Goal: Transaction & Acquisition: Purchase product/service

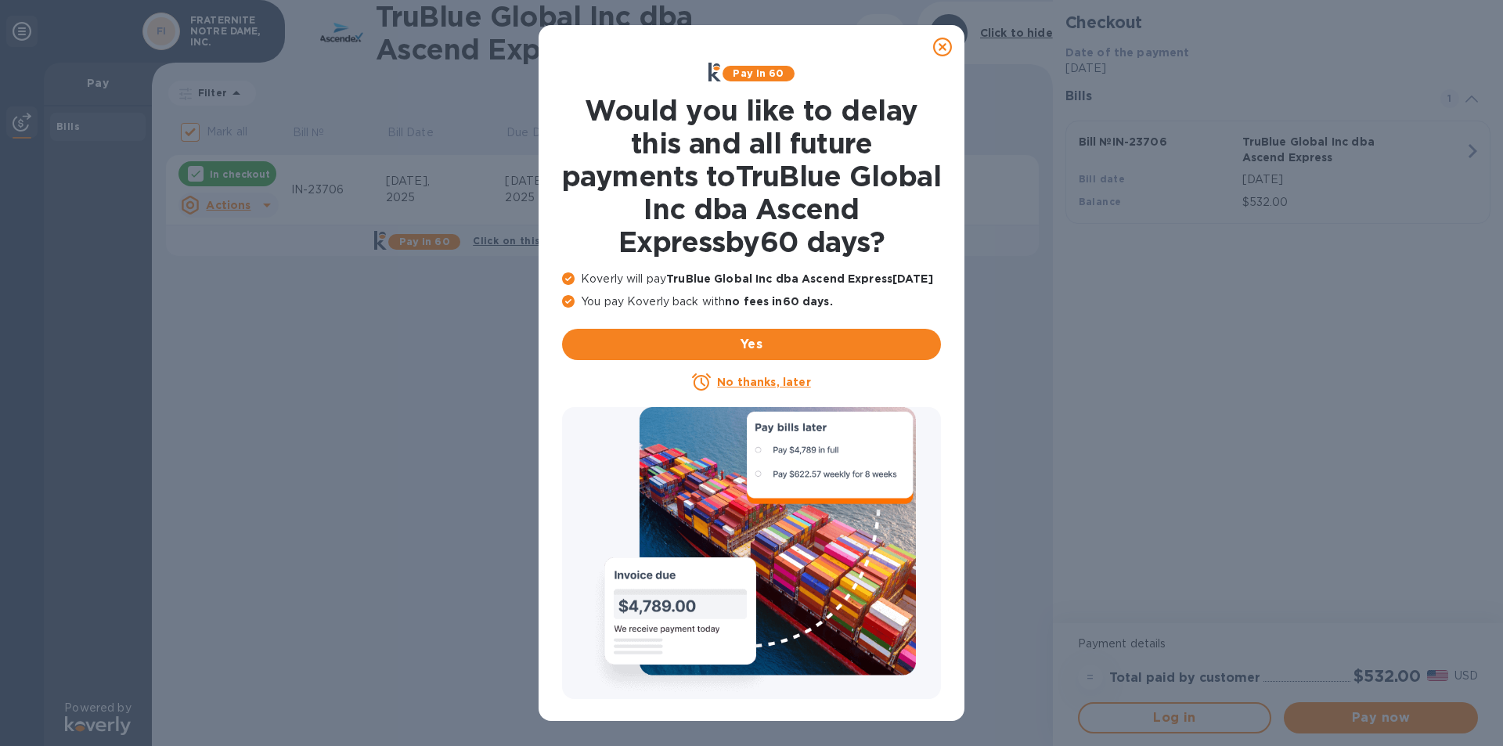
click at [942, 45] on icon at bounding box center [942, 47] width 19 height 19
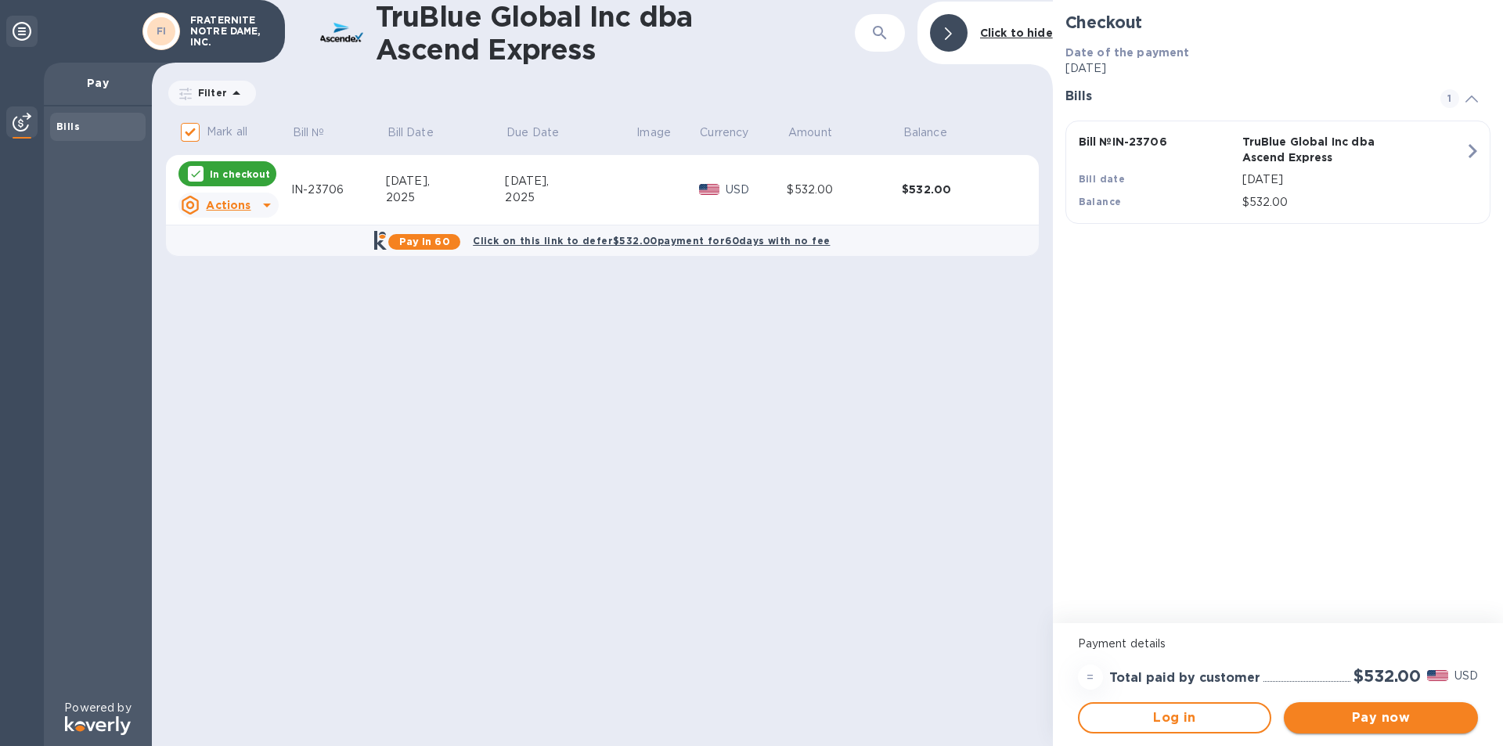
click at [1379, 718] on span "Pay now" at bounding box center [1381, 718] width 169 height 19
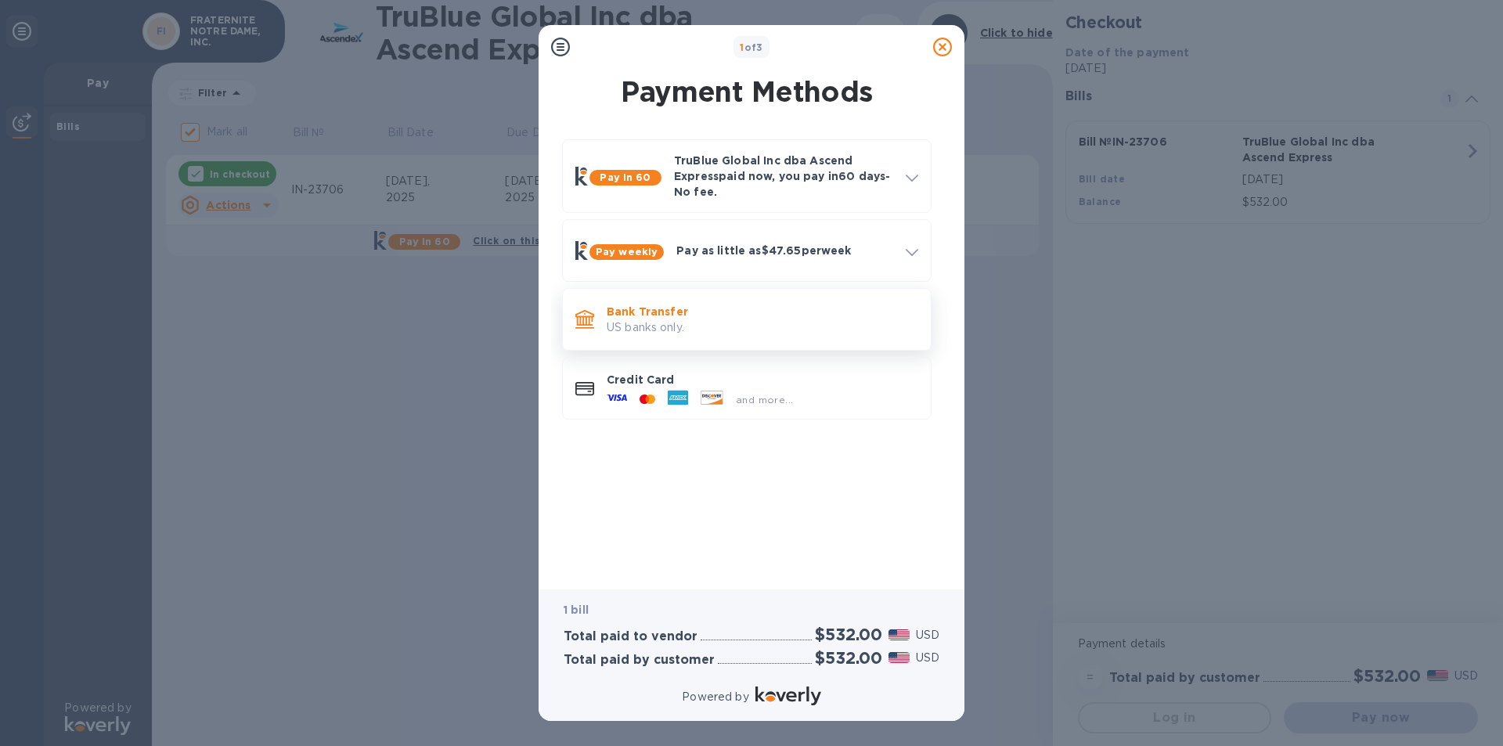
click at [704, 326] on p "US banks only." at bounding box center [763, 327] width 312 height 16
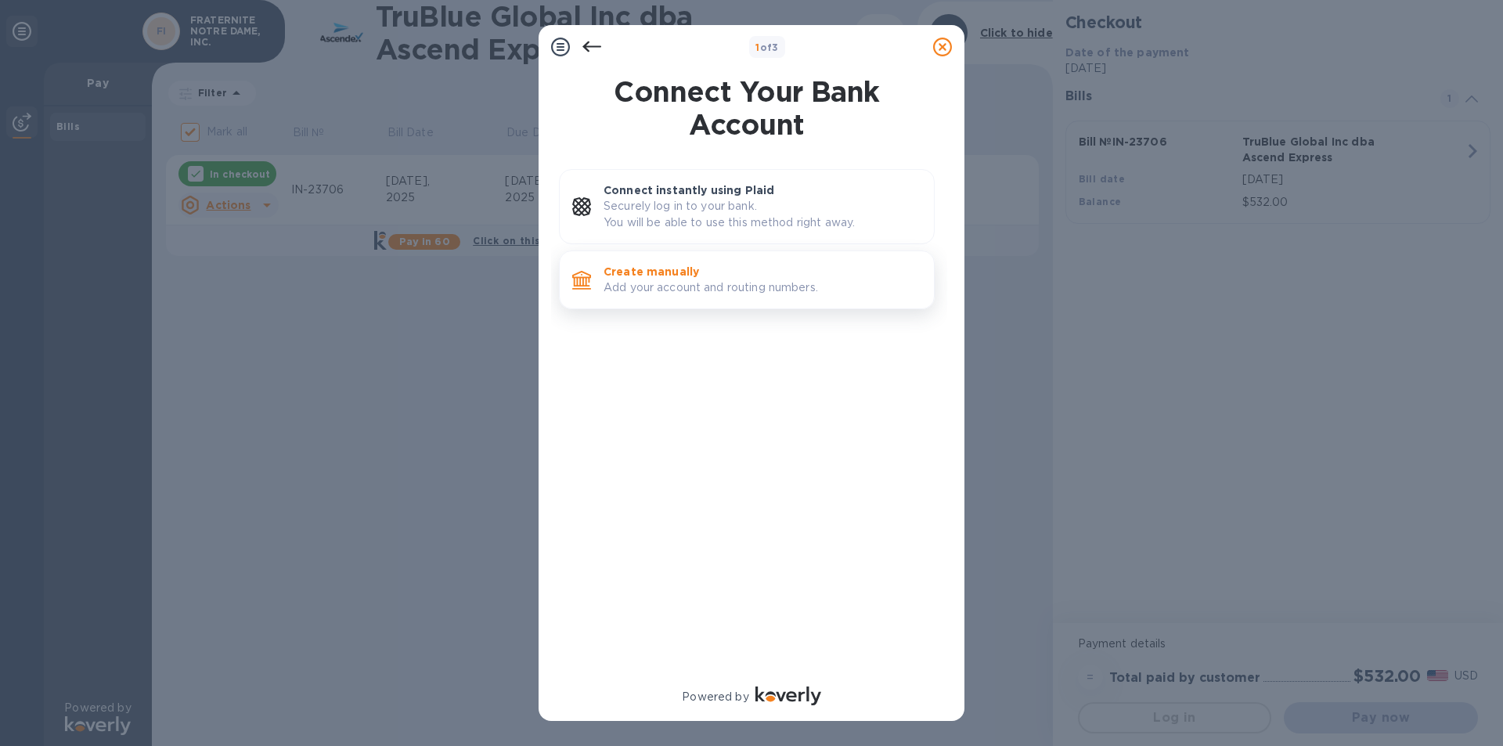
click at [695, 291] on p "Add your account and routing numbers." at bounding box center [763, 288] width 318 height 16
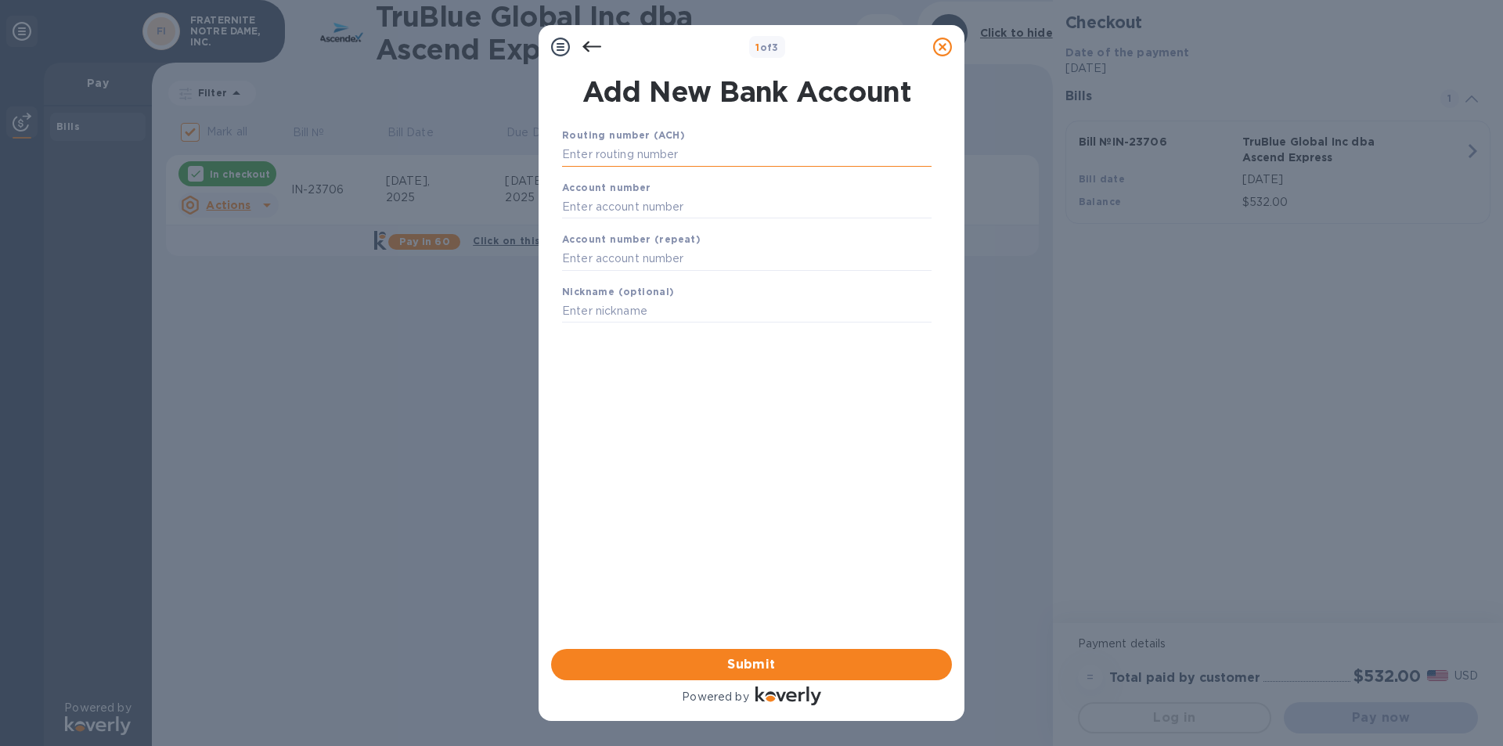
click at [633, 154] on input "text" at bounding box center [747, 154] width 370 height 23
type input "044000024"
drag, startPoint x: 612, startPoint y: 228, endPoint x: 928, endPoint y: 213, distance: 315.9
click at [612, 227] on input "text" at bounding box center [747, 226] width 370 height 23
type input "01068433977"
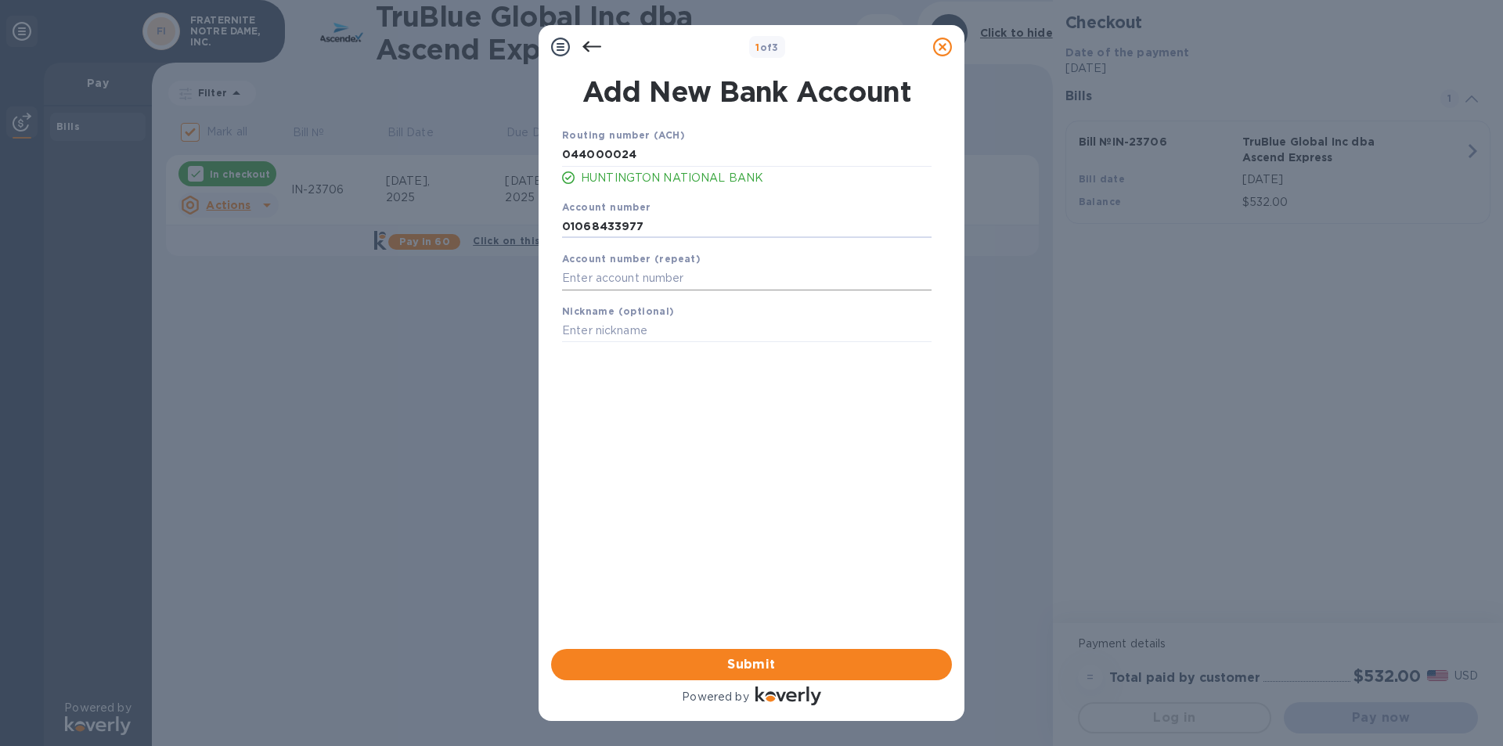
click at [591, 279] on input "text" at bounding box center [747, 278] width 370 height 23
type input "01068433977"
drag, startPoint x: 578, startPoint y: 337, endPoint x: 639, endPoint y: 343, distance: 61.3
click at [578, 337] on input "text" at bounding box center [747, 330] width 370 height 23
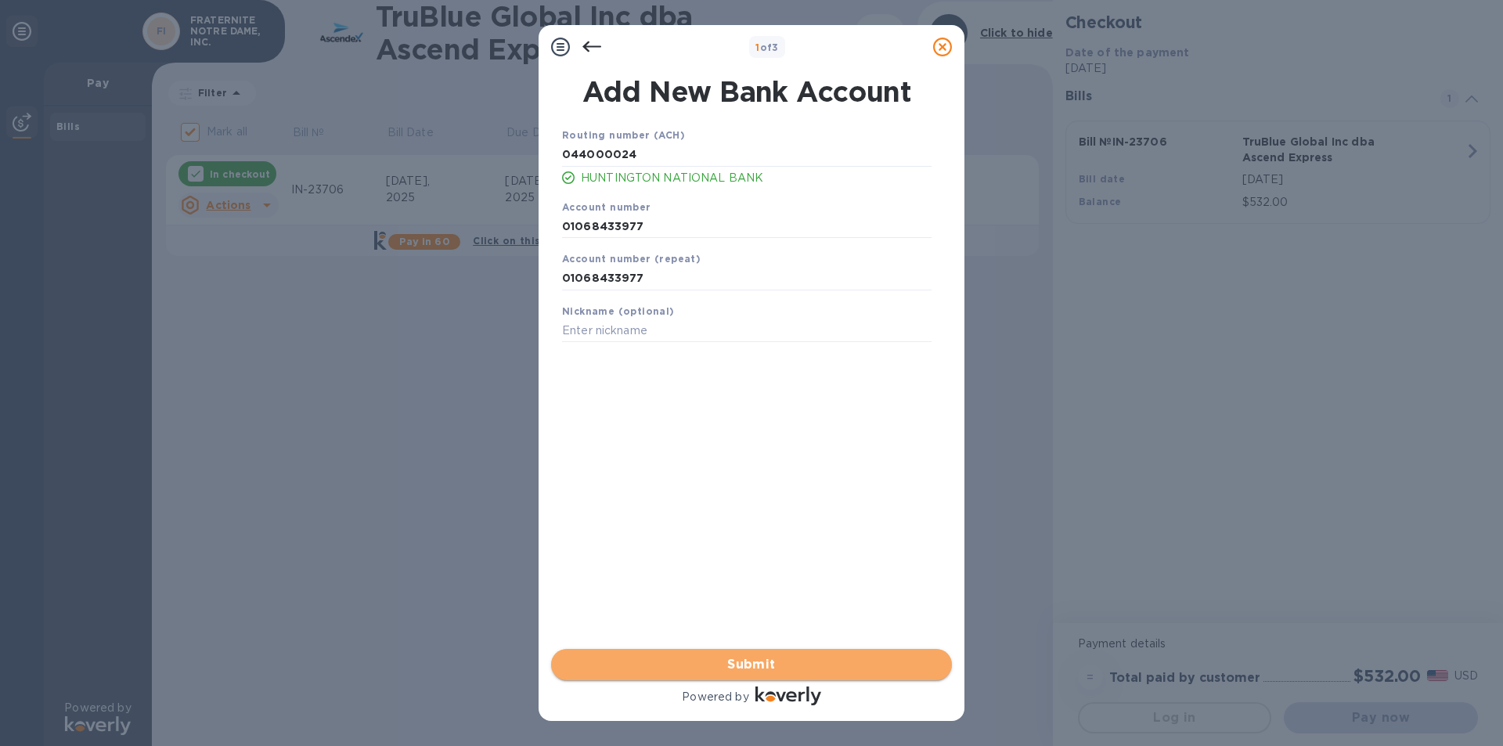
click at [736, 666] on span "Submit" at bounding box center [752, 664] width 376 height 19
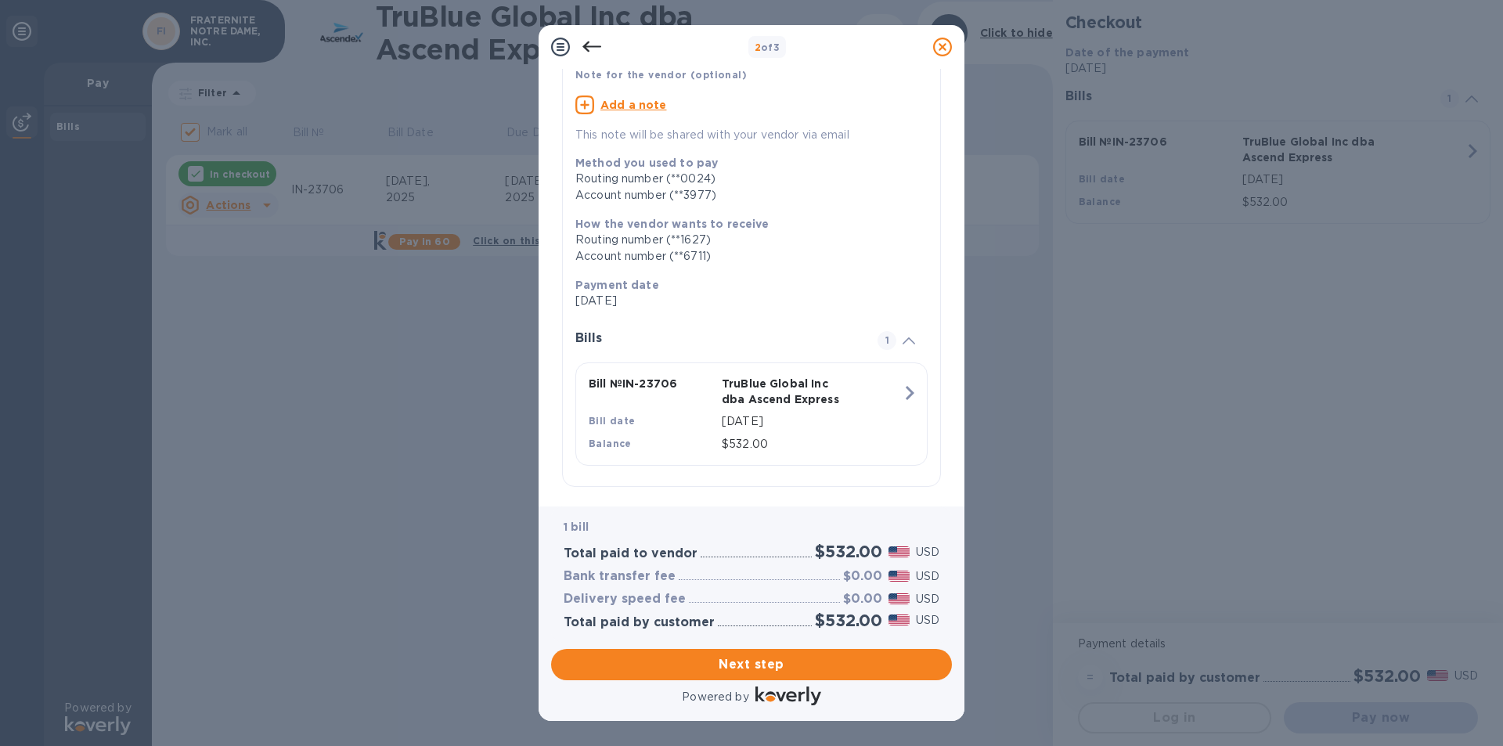
scroll to position [140, 0]
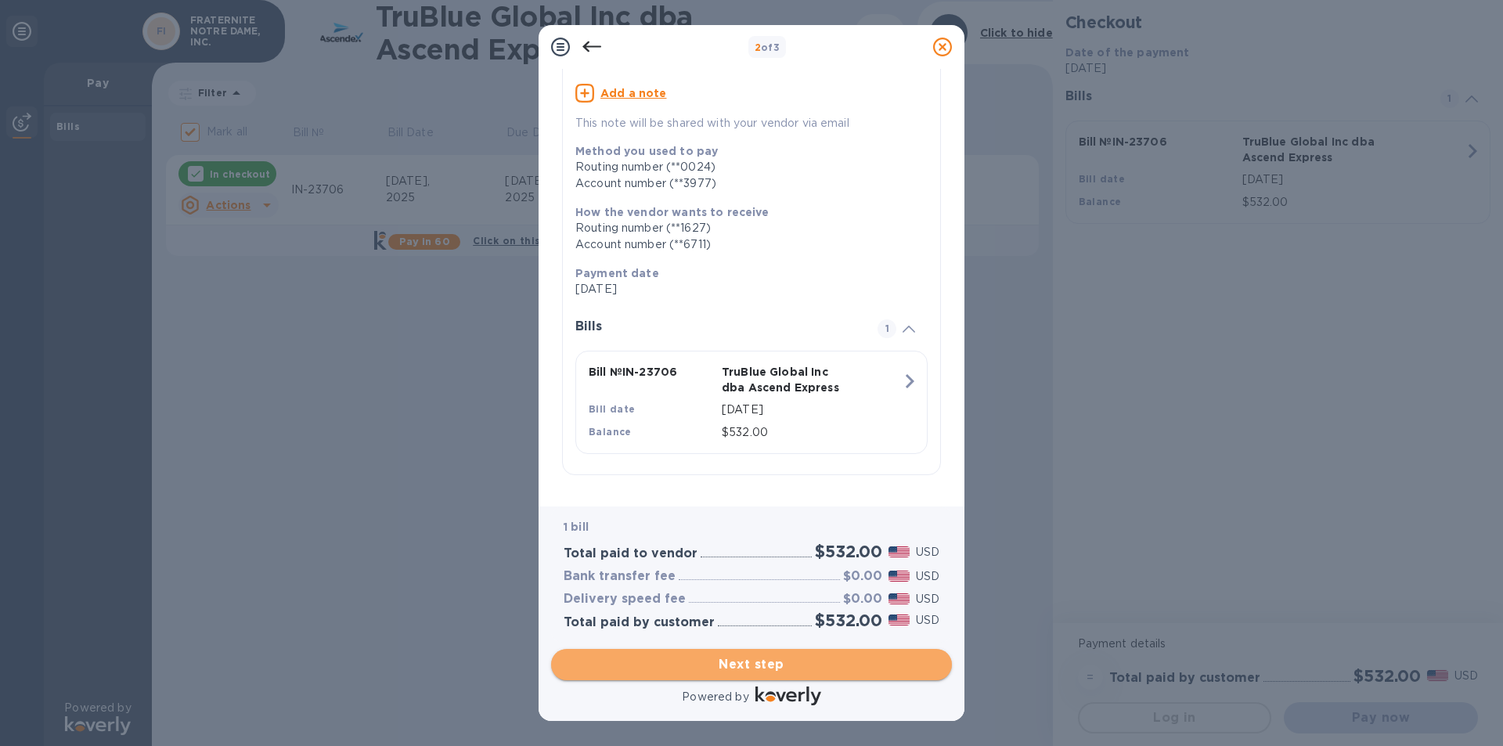
click at [764, 671] on span "Next step" at bounding box center [752, 664] width 376 height 19
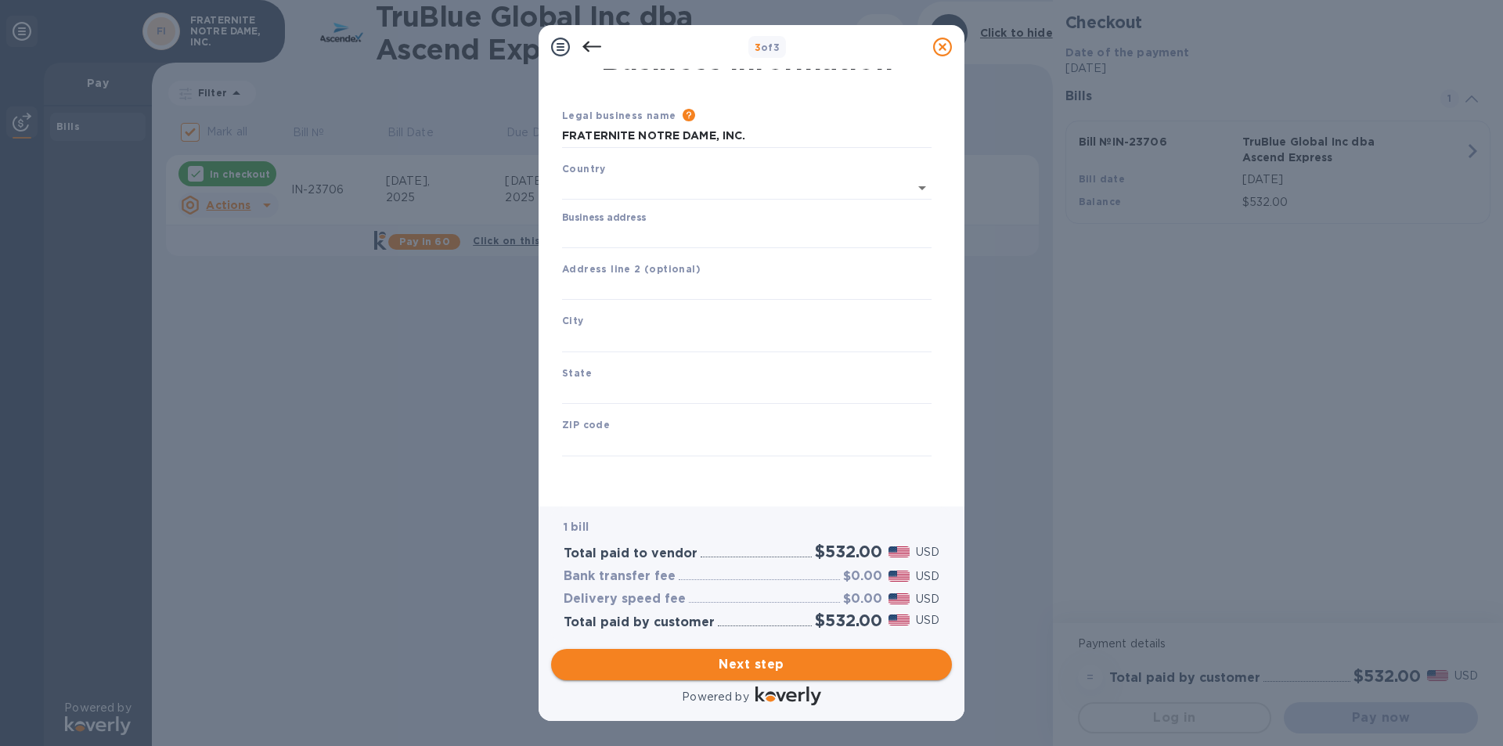
type input "[GEOGRAPHIC_DATA]"
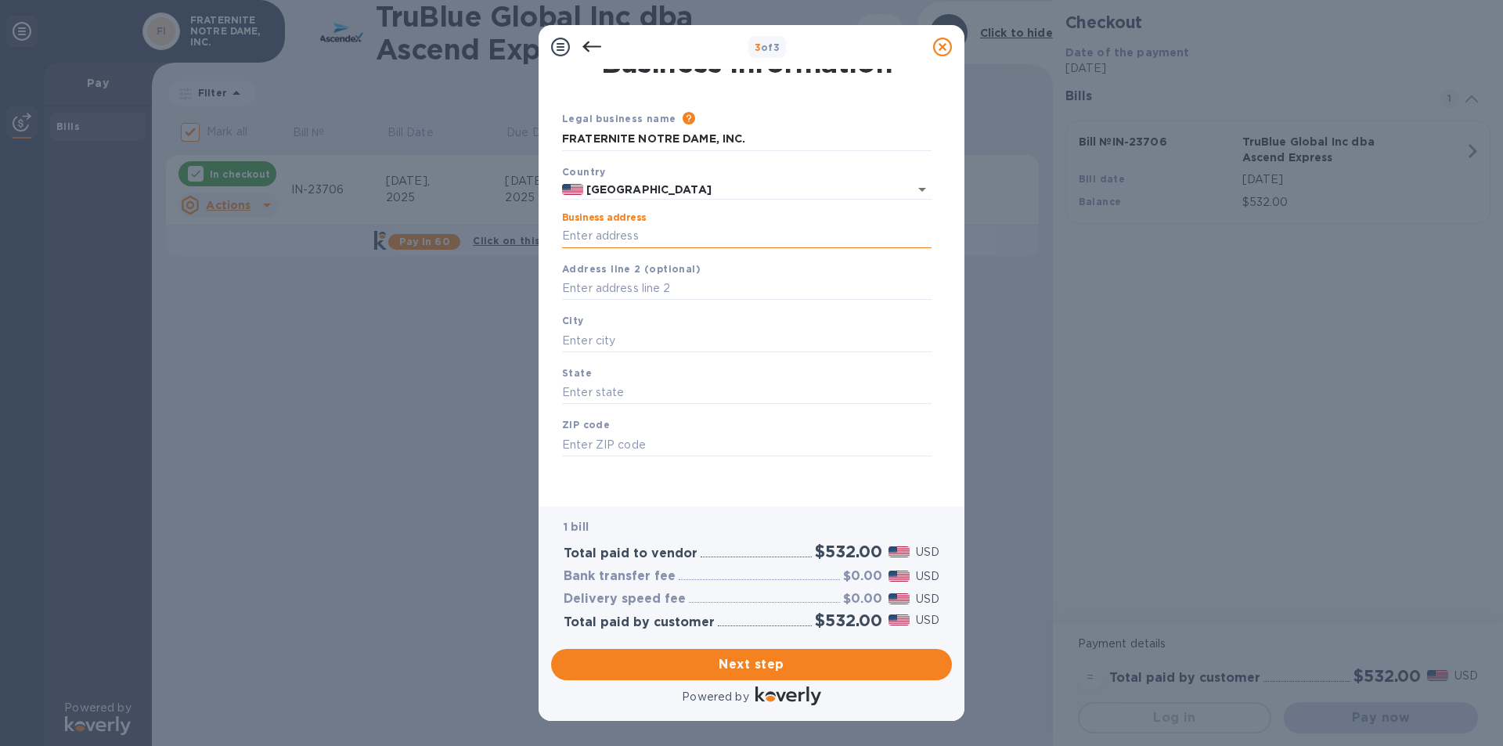
click at [589, 241] on input "Business address" at bounding box center [747, 236] width 370 height 23
click at [601, 339] on input "text" at bounding box center [747, 340] width 370 height 23
click at [757, 242] on input "[STREET_ADDRESS]" at bounding box center [747, 236] width 370 height 23
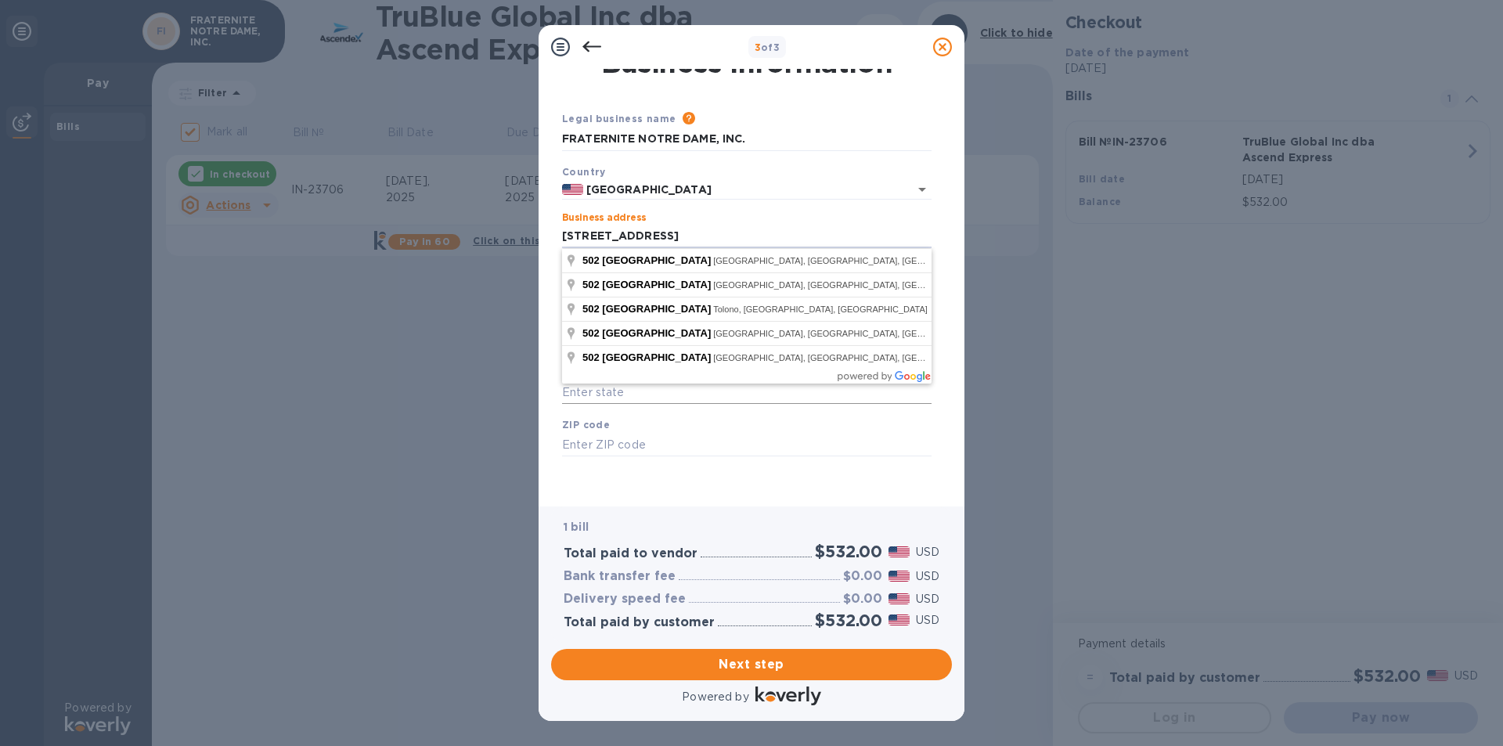
type input "[STREET_ADDRESS]"
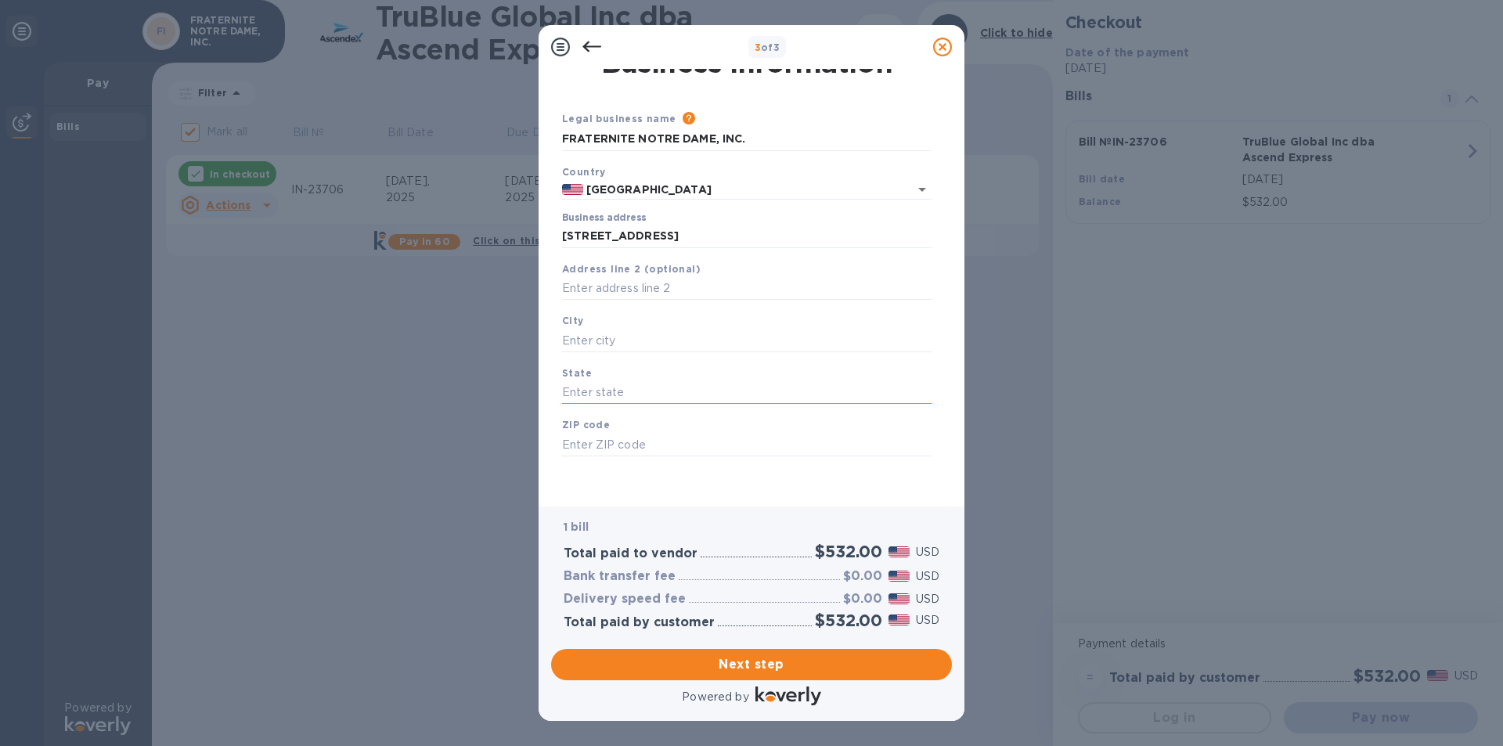
click at [592, 397] on input "text" at bounding box center [747, 392] width 370 height 23
drag, startPoint x: 578, startPoint y: 333, endPoint x: 588, endPoint y: 341, distance: 12.8
click at [580, 337] on input "text" at bounding box center [747, 340] width 370 height 23
type input "c"
type input "[GEOGRAPHIC_DATA]"
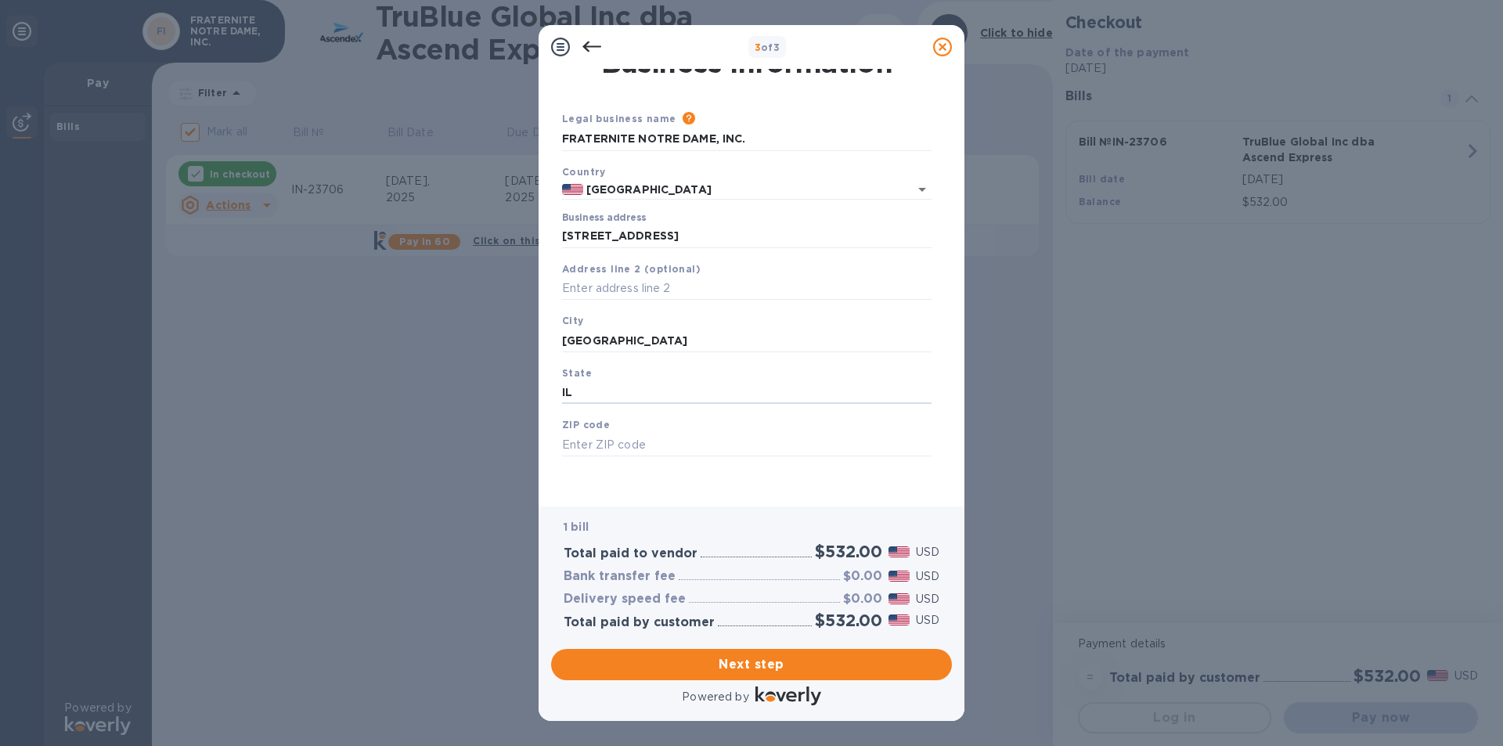
type input "IL"
type input "60644"
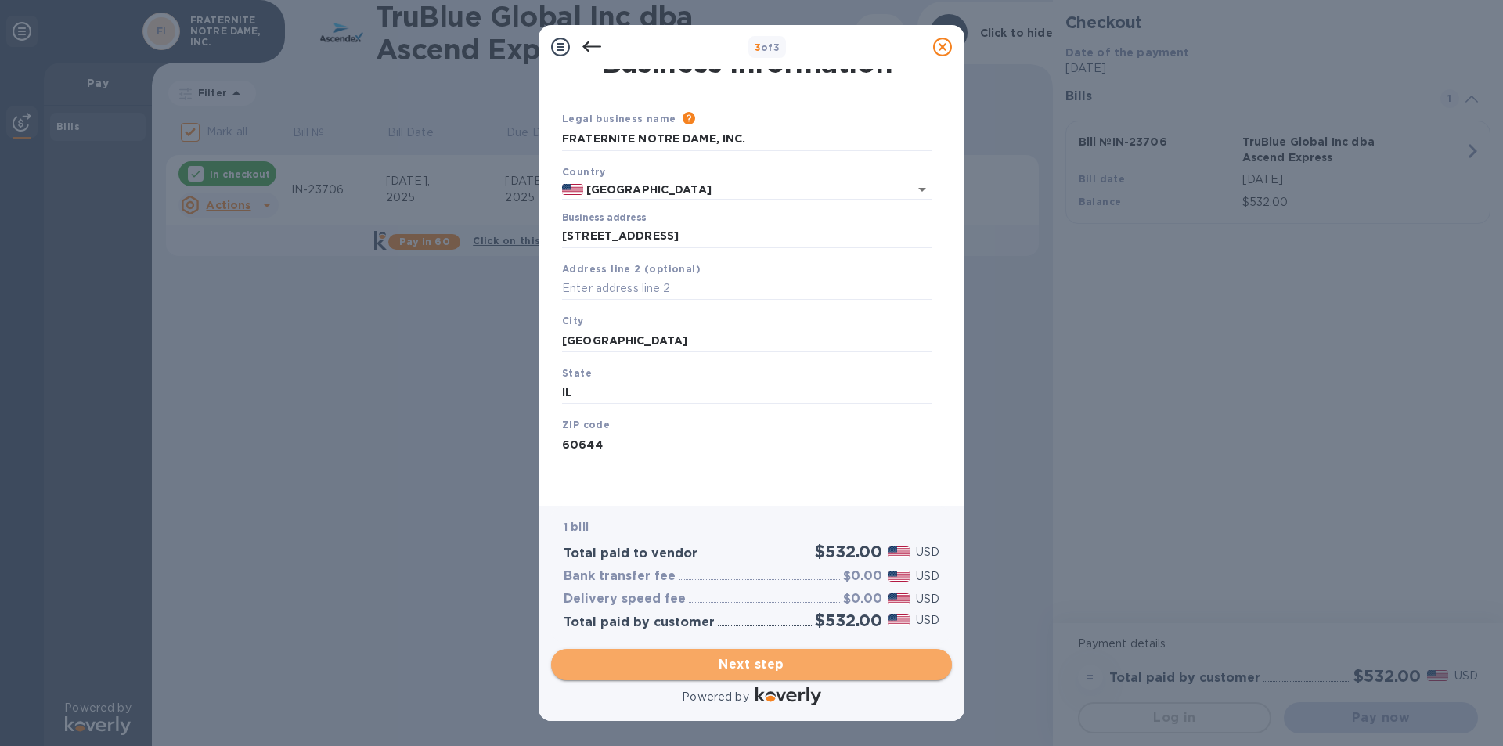
click at [753, 664] on span "Next step" at bounding box center [752, 664] width 376 height 19
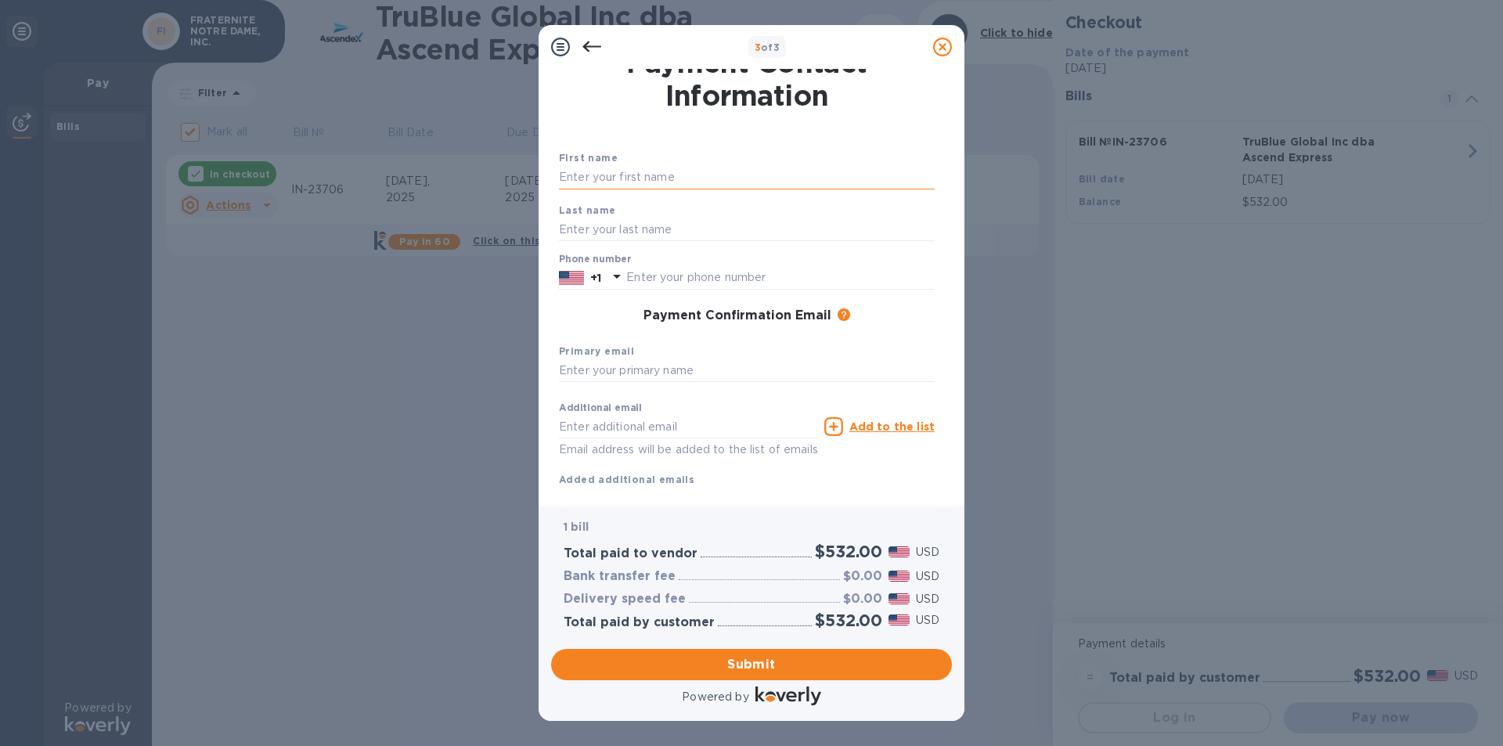
click at [601, 178] on input "text" at bounding box center [747, 177] width 376 height 23
type input "SISTER [PERSON_NAME]"
type input "[PERSON_NAME]"
type input "7737066091"
click at [584, 372] on input "text" at bounding box center [747, 370] width 376 height 23
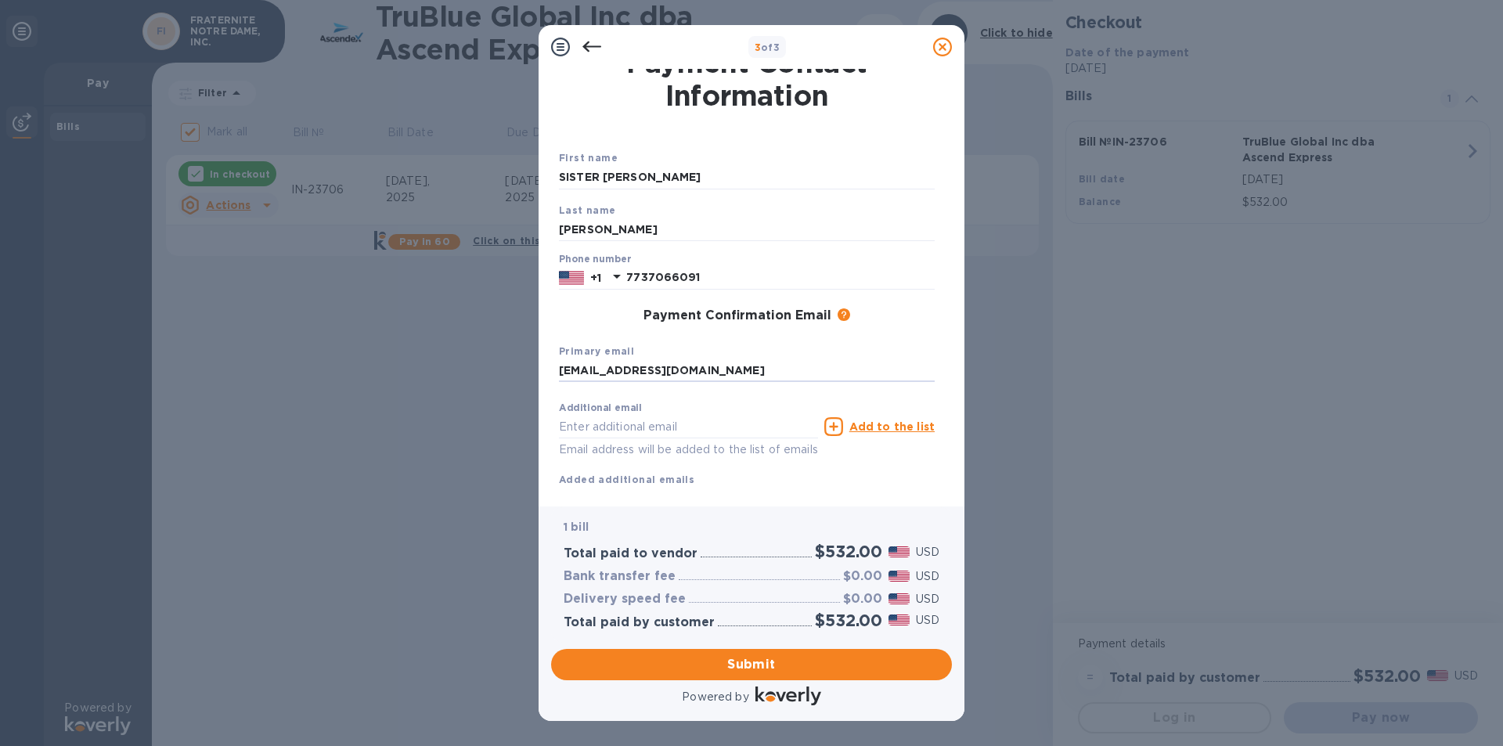
type input "[EMAIL_ADDRESS][DOMAIN_NAME]"
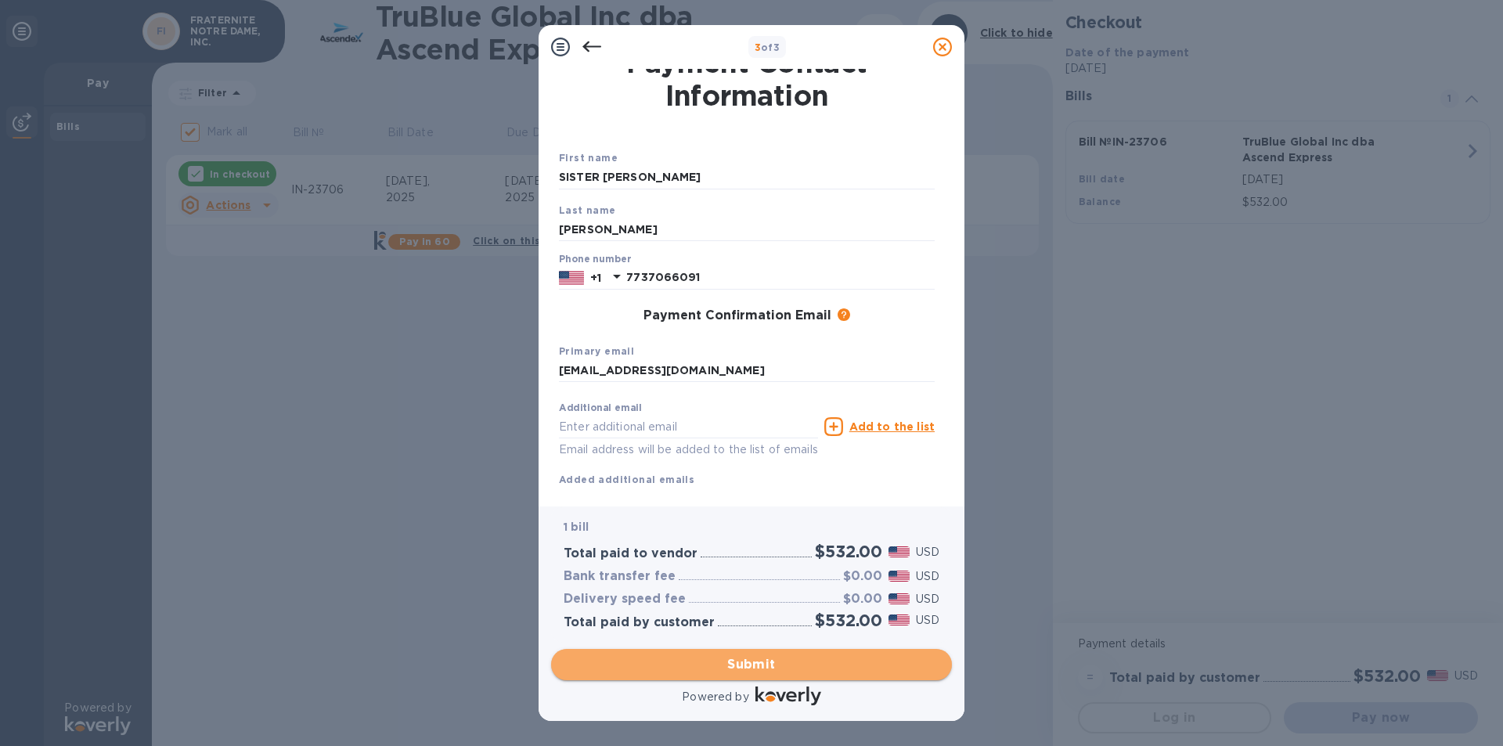
click at [725, 672] on span "Submit" at bounding box center [752, 664] width 376 height 19
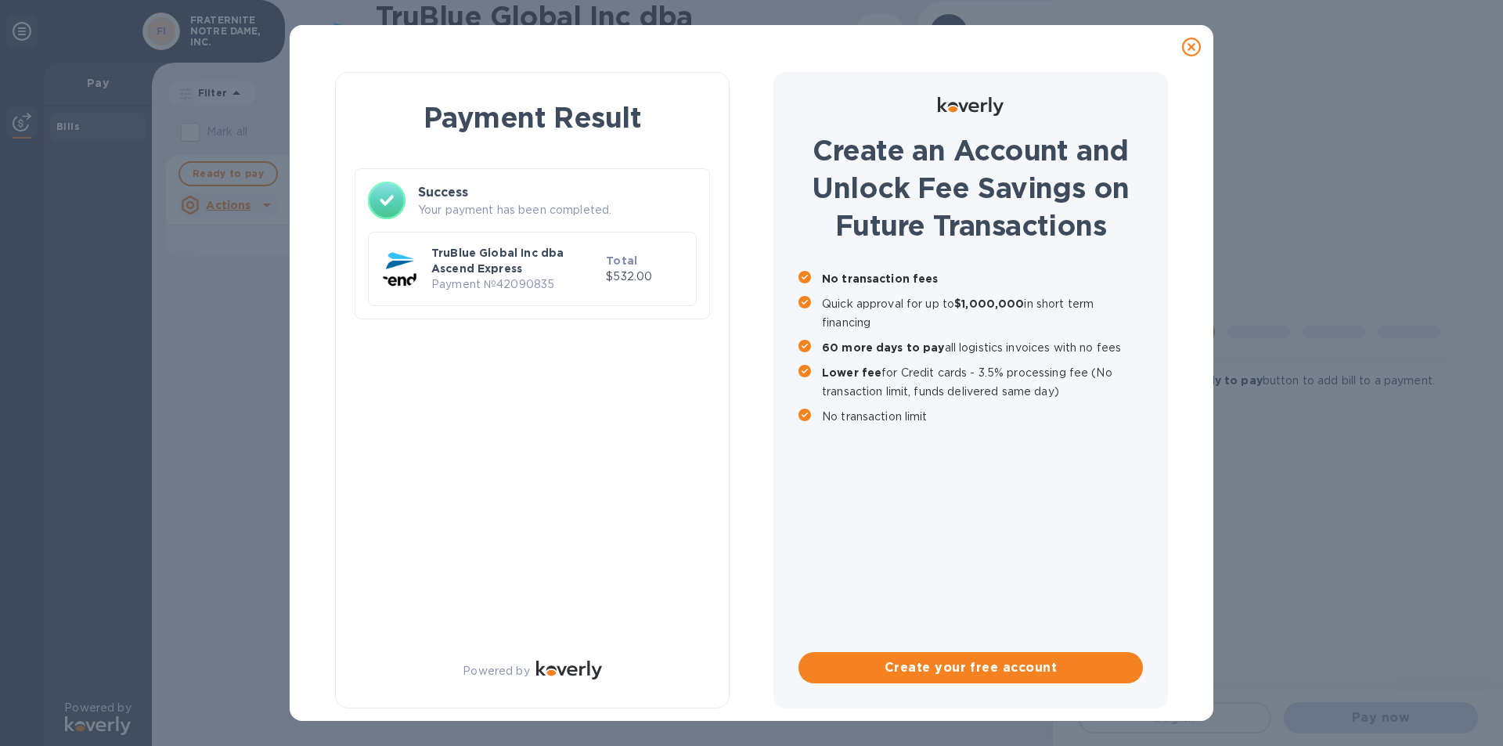
checkbox input "false"
